Goal: Check status: Check status

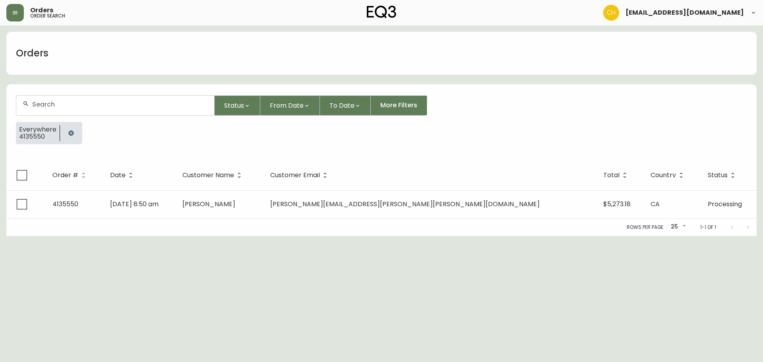
click at [68, 108] on div at bounding box center [115, 105] width 198 height 19
type input "4135659"
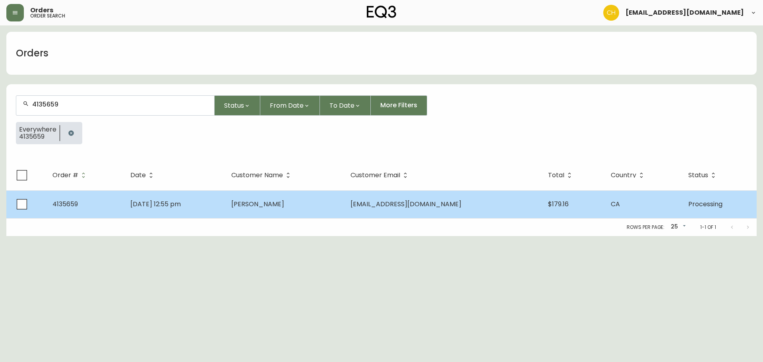
click at [267, 204] on span "[PERSON_NAME]" at bounding box center [257, 203] width 53 height 9
click at [284, 206] on span "[PERSON_NAME]" at bounding box center [257, 203] width 53 height 9
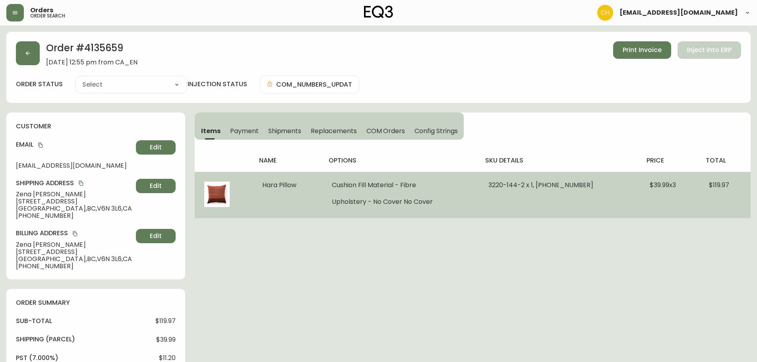
type input "Processing"
select select "PROCESSING"
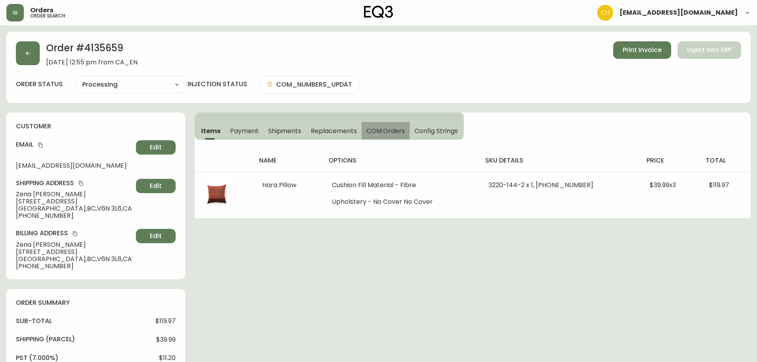
click at [382, 130] on span "COM Orders" at bounding box center [385, 131] width 39 height 8
